Goal: Information Seeking & Learning: Learn about a topic

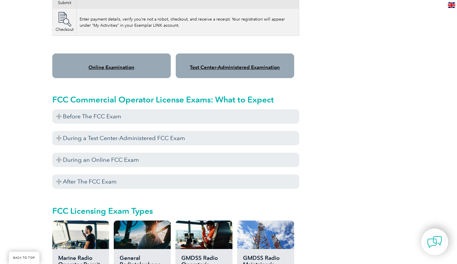
scroll to position [479, 0]
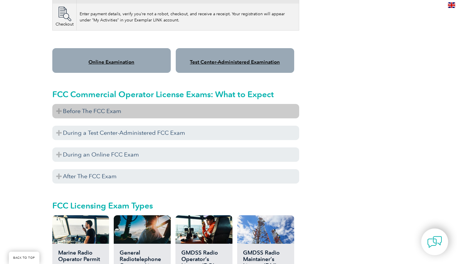
click at [110, 108] on h3 "Before The FCC Exam" at bounding box center [175, 111] width 247 height 14
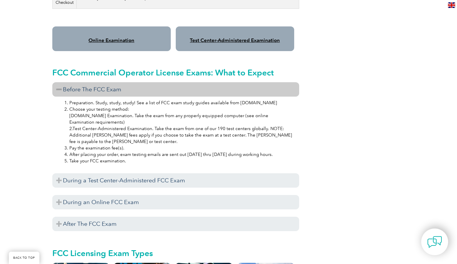
scroll to position [516, 0]
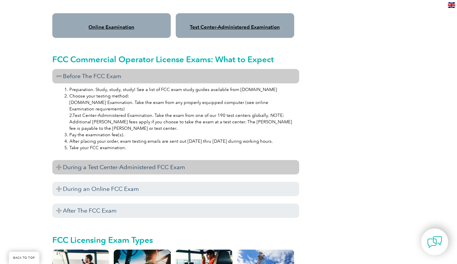
click at [150, 160] on h3 "During a Test Center-Administered FCC Exam" at bounding box center [175, 167] width 247 height 14
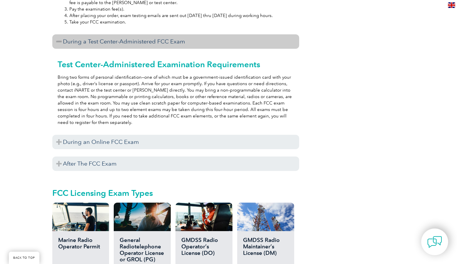
scroll to position [646, 0]
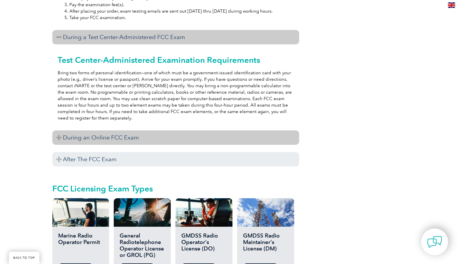
click at [128, 132] on h3 "During an Online FCC Exam" at bounding box center [175, 137] width 247 height 14
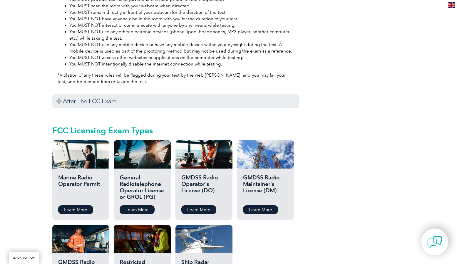
scroll to position [932, 0]
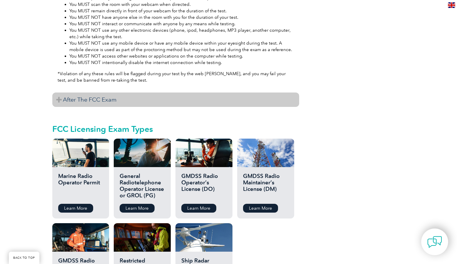
click at [108, 93] on h3 "After The FCC Exam" at bounding box center [175, 100] width 247 height 14
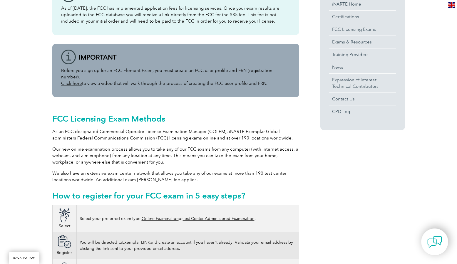
scroll to position [0, 0]
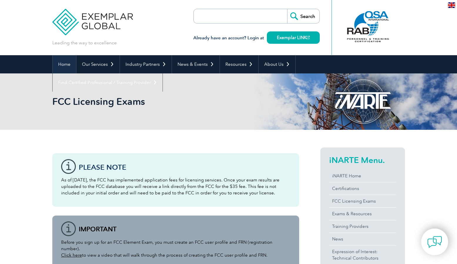
click at [66, 65] on link "Home" at bounding box center [65, 64] width 24 height 18
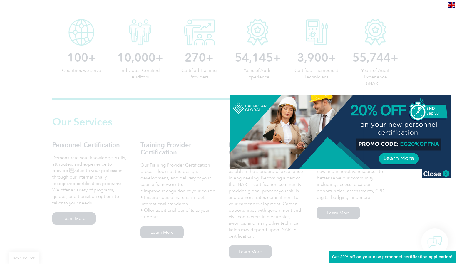
scroll to position [308, 0]
click at [446, 174] on img at bounding box center [436, 173] width 29 height 9
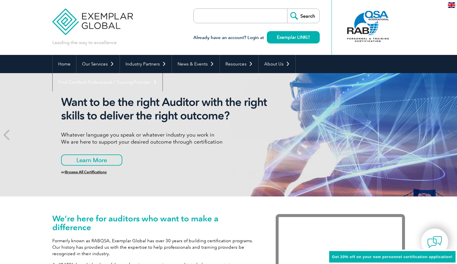
scroll to position [0, 0]
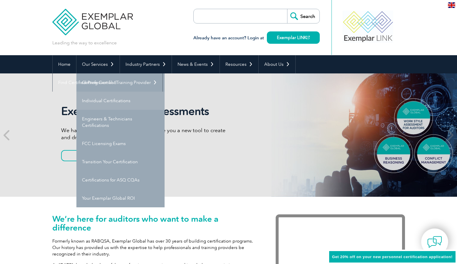
click at [111, 100] on link "Individual Certifications" at bounding box center [120, 101] width 88 height 18
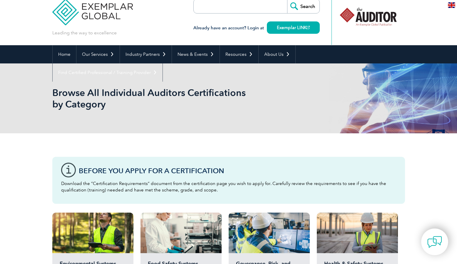
scroll to position [10, 0]
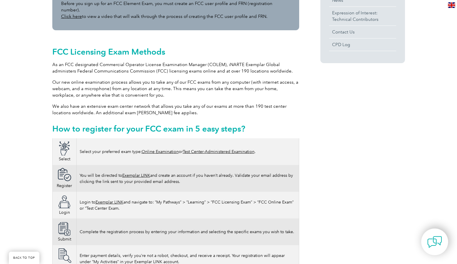
scroll to position [242, 0]
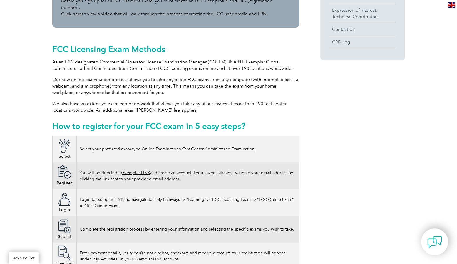
click at [208, 147] on link "Test Center-Administered Examination" at bounding box center [219, 149] width 72 height 5
